Goal: Communication & Community: Answer question/provide support

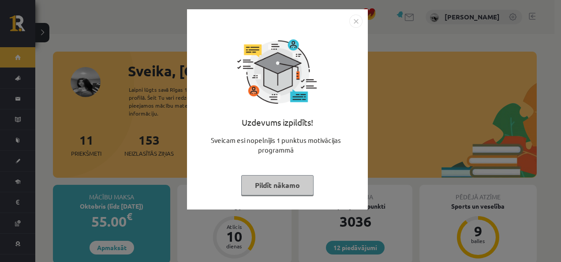
click at [278, 192] on button "Pildīt nākamo" at bounding box center [277, 185] width 72 height 20
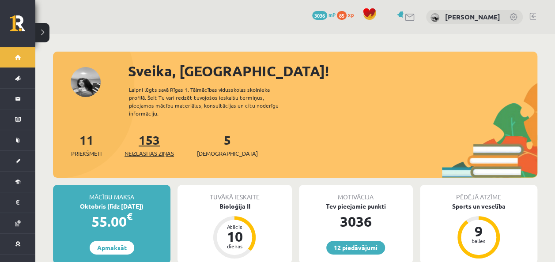
click at [150, 135] on link "153 Neizlasītās ziņas" at bounding box center [148, 145] width 49 height 26
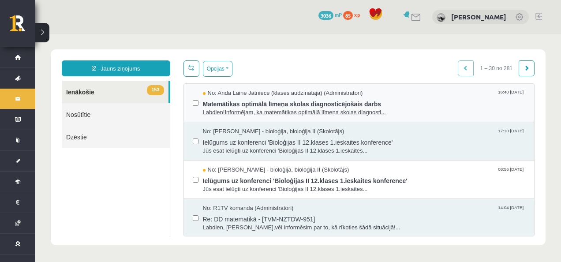
click at [270, 107] on span "Matemātikas optimālā līmeņa skolas diagnosticējošais darbs" at bounding box center [364, 103] width 323 height 11
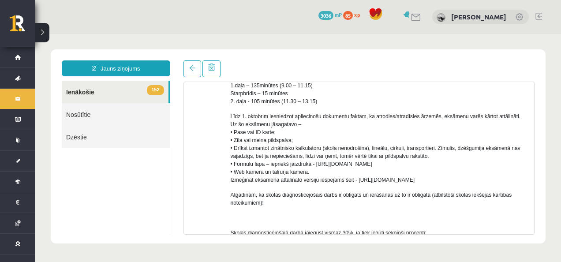
scroll to position [272, 0]
drag, startPoint x: 268, startPoint y: 114, endPoint x: 440, endPoint y: 116, distance: 172.1
click at [440, 116] on span "Līdz 1. oktobrim iesniedzot apliecinošu dokumentu faktam, ka atrodies/atradīsie…" at bounding box center [376, 148] width 290 height 70
copy span "iesniedzot apliecinošu dokumentu faktam, ka atrodies/atradīsies ārzemēs,"
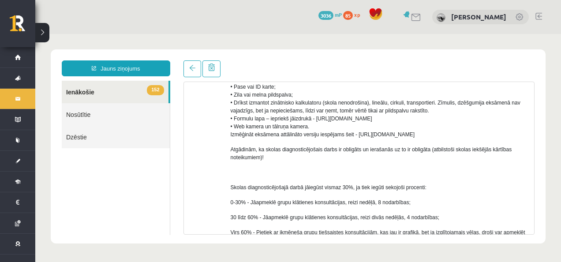
scroll to position [448, 0]
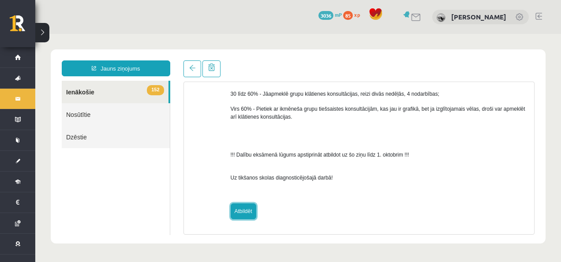
click at [237, 205] on link "Atbildēt" at bounding box center [244, 211] width 26 height 16
type input "**********"
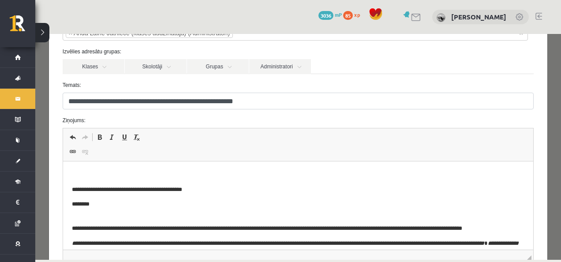
scroll to position [164, 0]
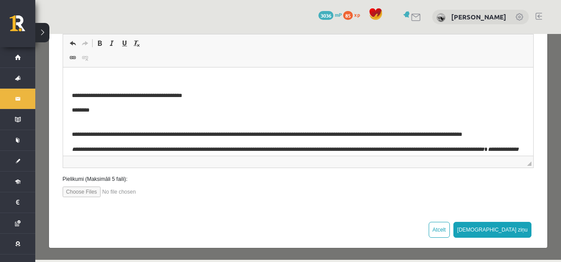
click at [104, 84] on p "Bagātinātā teksta redaktors, wiswyg-editor-47433919632480-1758453261-60" at bounding box center [298, 80] width 453 height 9
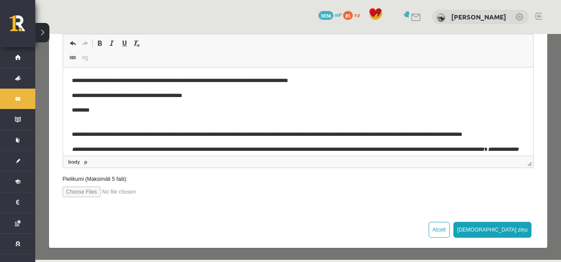
click at [128, 81] on p "**********" at bounding box center [292, 80] width 440 height 9
click at [318, 79] on p "**********" at bounding box center [292, 80] width 440 height 9
click at [258, 83] on p "**********" at bounding box center [292, 80] width 440 height 9
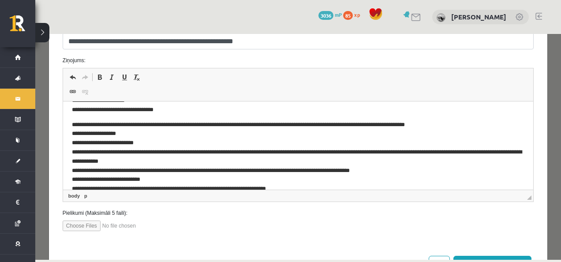
scroll to position [163, 0]
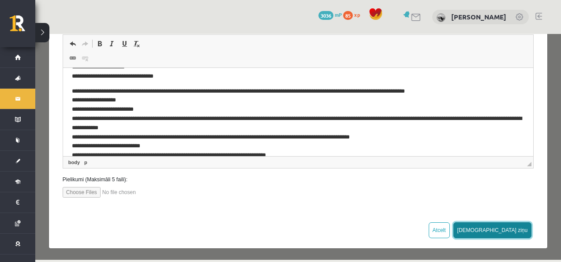
click at [510, 233] on button "[DEMOGRAPHIC_DATA] ziņu" at bounding box center [493, 230] width 79 height 16
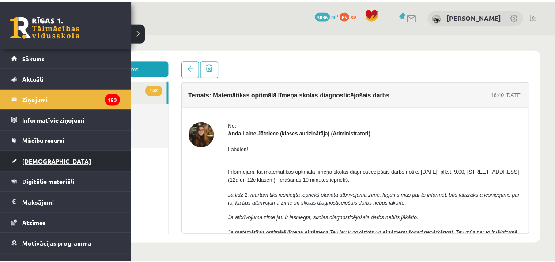
scroll to position [32, 0]
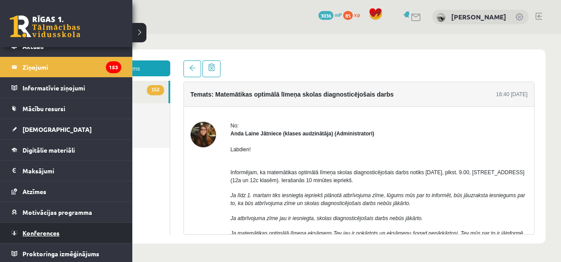
click at [59, 238] on link "Konferences" at bounding box center [66, 233] width 110 height 20
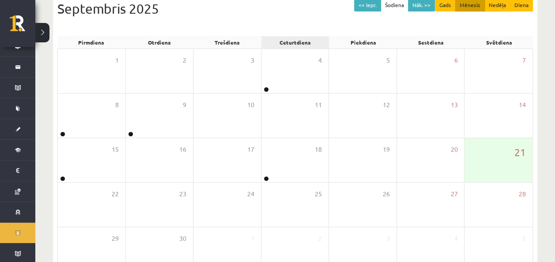
scroll to position [105, 0]
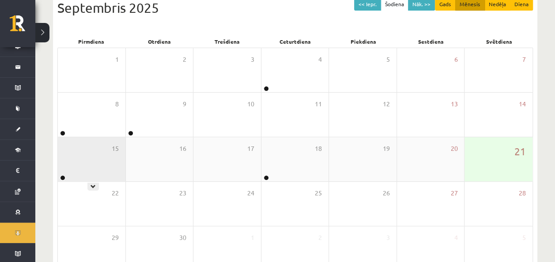
click at [94, 151] on div "15" at bounding box center [92, 159] width 68 height 44
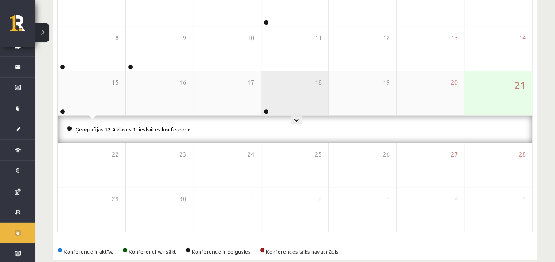
click at [303, 79] on div "18" at bounding box center [295, 93] width 68 height 44
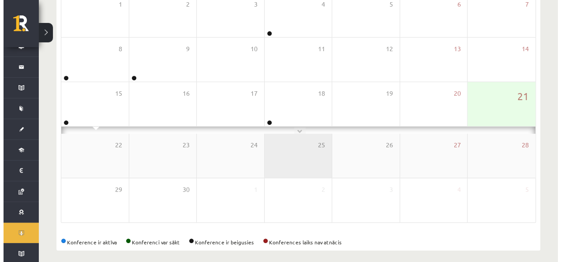
scroll to position [171, 0]
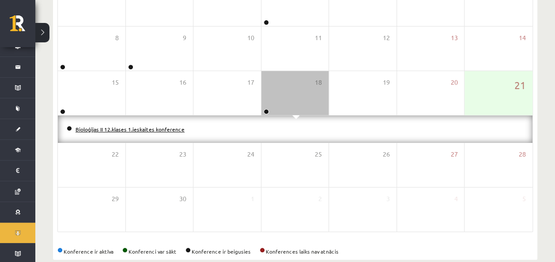
click at [140, 129] on link "Bioloģijas II 12.klases 1.ieskaites konference" at bounding box center [129, 129] width 109 height 7
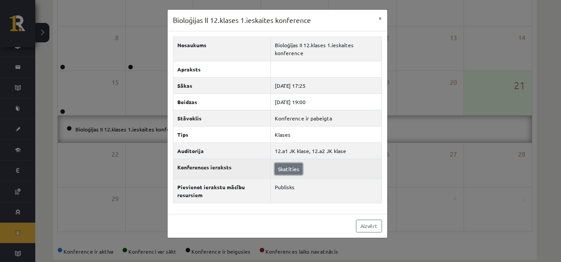
click at [290, 164] on link "Skatīties" at bounding box center [289, 168] width 28 height 11
